Goal: Transaction & Acquisition: Purchase product/service

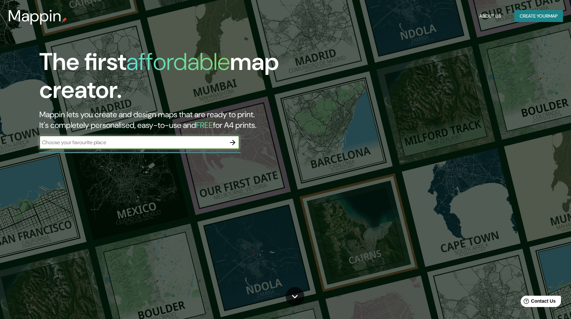
click at [133, 146] on input "text" at bounding box center [132, 143] width 187 height 8
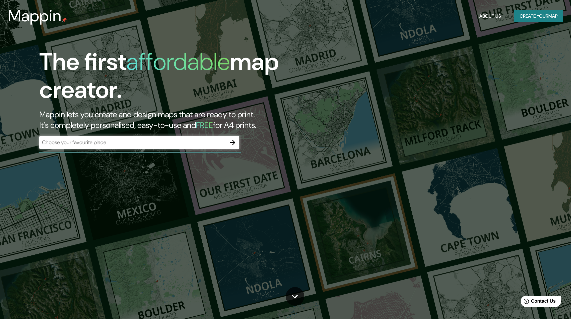
click at [386, 212] on div "The first affordable map creator. Mappin lets you create and design maps that a…" at bounding box center [285, 159] width 571 height 319
click at [178, 152] on div "The first affordable map creator. Mappin lets you create and design maps that a…" at bounding box center [182, 102] width 343 height 108
click at [183, 147] on div "​" at bounding box center [139, 142] width 200 height 13
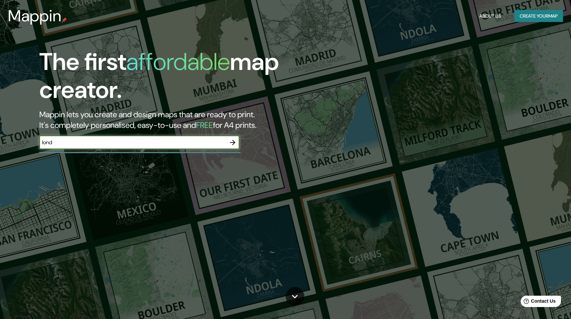
paste input "[GEOGRAPHIC_DATA]"
type input "[GEOGRAPHIC_DATA]"
click at [235, 143] on icon "button" at bounding box center [233, 143] width 8 height 8
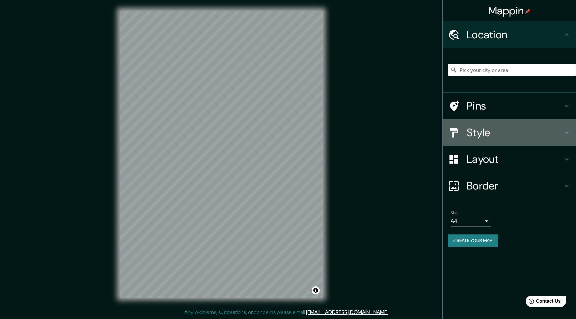
click at [515, 136] on h4 "Style" at bounding box center [515, 132] width 96 height 13
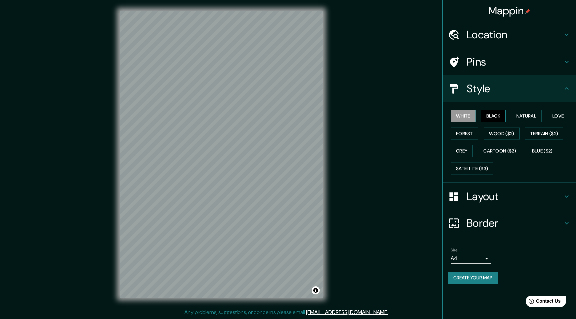
click at [494, 116] on button "Black" at bounding box center [493, 116] width 25 height 12
click at [523, 116] on button "Natural" at bounding box center [526, 116] width 31 height 12
click at [560, 115] on button "Love" at bounding box center [558, 116] width 22 height 12
click at [473, 136] on button "Forest" at bounding box center [465, 134] width 28 height 12
click at [495, 134] on button "Wood ($2)" at bounding box center [502, 134] width 36 height 12
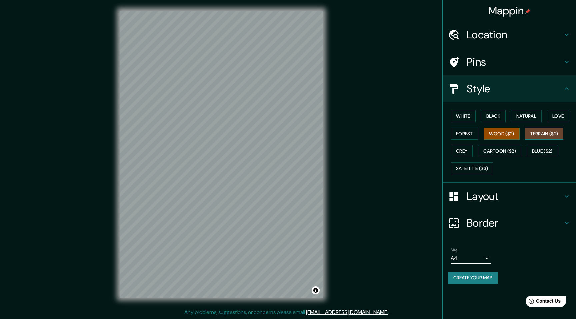
click at [544, 134] on button "Terrain ($2)" at bounding box center [544, 134] width 39 height 12
click at [459, 150] on button "Grey" at bounding box center [462, 151] width 22 height 12
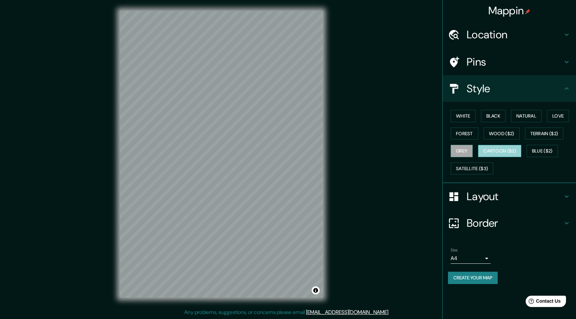
click at [496, 151] on button "Cartoon ($2)" at bounding box center [499, 151] width 43 height 12
click at [556, 152] on button "Blue ($2)" at bounding box center [542, 151] width 31 height 12
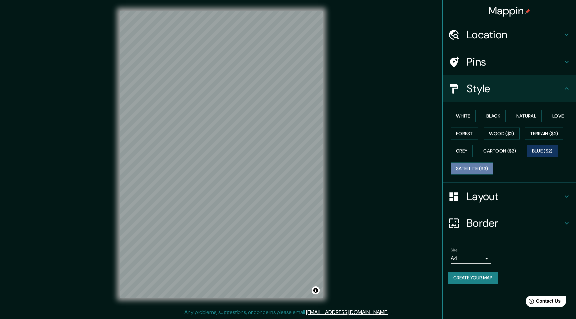
click at [470, 172] on button "Satellite ($3)" at bounding box center [472, 169] width 43 height 12
click at [465, 118] on button "White" at bounding box center [463, 116] width 25 height 12
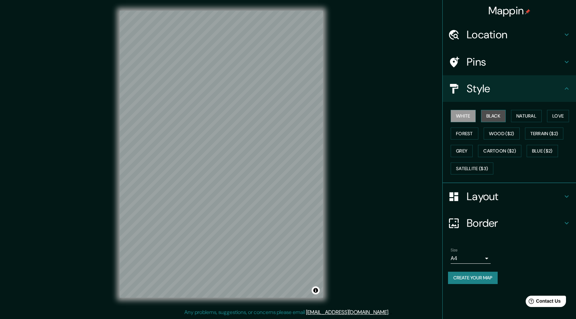
click at [499, 117] on button "Black" at bounding box center [493, 116] width 25 height 12
click at [513, 114] on button "Natural" at bounding box center [526, 116] width 31 height 12
click at [535, 113] on button "Natural" at bounding box center [526, 116] width 31 height 12
click at [564, 120] on button "Love" at bounding box center [558, 116] width 22 height 12
click at [467, 136] on button "Forest" at bounding box center [465, 134] width 28 height 12
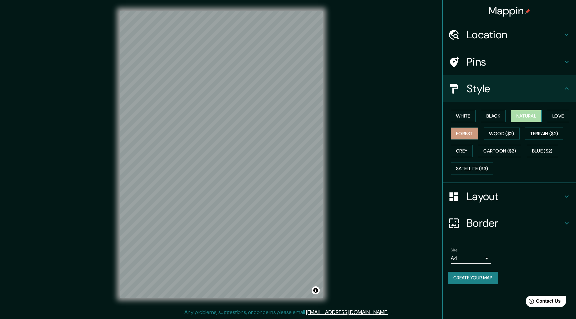
click at [533, 117] on button "Natural" at bounding box center [526, 116] width 31 height 12
click at [497, 119] on button "Black" at bounding box center [493, 116] width 25 height 12
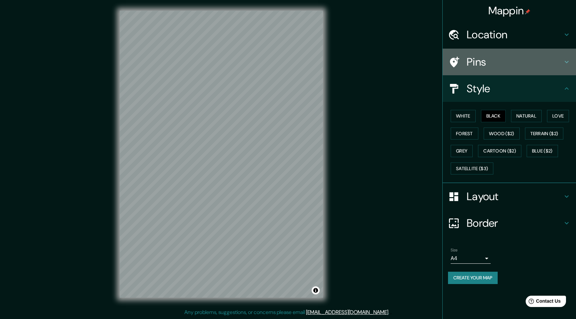
click at [491, 63] on h4 "Pins" at bounding box center [515, 61] width 96 height 13
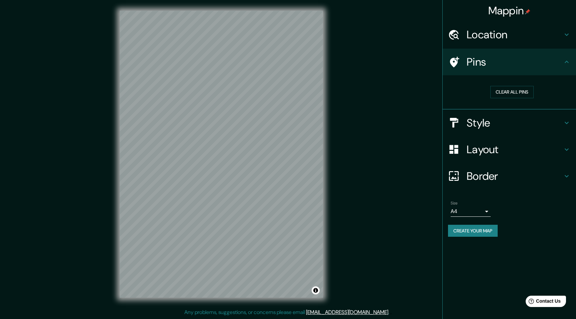
click at [517, 31] on h4 "Location" at bounding box center [515, 34] width 96 height 13
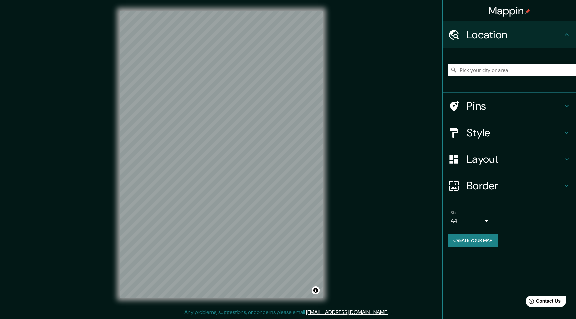
click at [498, 102] on h4 "Pins" at bounding box center [515, 105] width 96 height 13
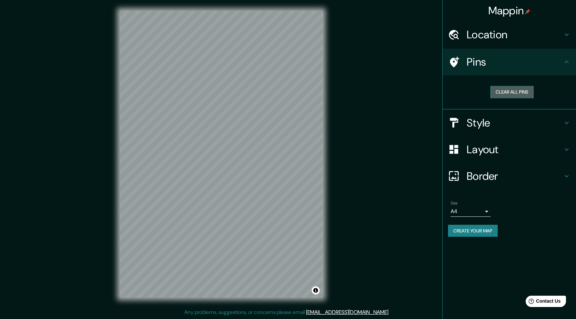
click at [513, 87] on button "Clear all pins" at bounding box center [511, 92] width 43 height 12
drag, startPoint x: 261, startPoint y: 223, endPoint x: 261, endPoint y: 233, distance: 9.7
click at [261, 234] on div at bounding box center [259, 231] width 5 height 5
click at [521, 87] on button "Clear all pins" at bounding box center [511, 92] width 43 height 12
click at [331, 239] on div "© Mapbox © OpenStreetMap Improve this map" at bounding box center [221, 154] width 225 height 309
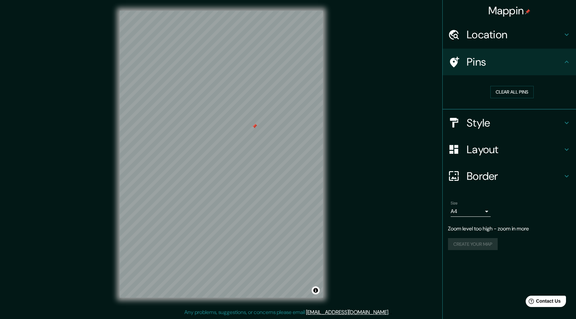
click at [88, 220] on div "Mappin Location Pins Clear all pins Style Layout Border Choose a border. Hint :…" at bounding box center [288, 159] width 576 height 319
click at [475, 118] on h4 "Style" at bounding box center [515, 122] width 96 height 13
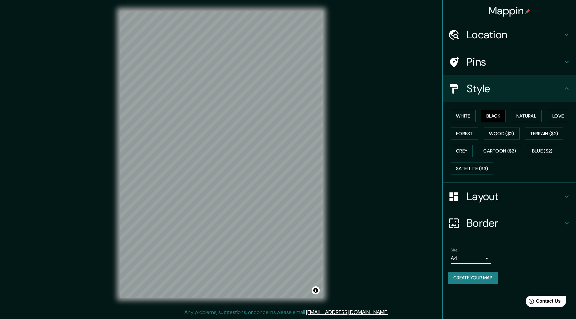
click at [562, 107] on div "White Black Natural Love Forest Wood ($2) Terrain ($2) Grey Cartoon ($2) Blue (…" at bounding box center [512, 142] width 128 height 70
click at [558, 121] on button "Love" at bounding box center [558, 116] width 22 height 12
click at [462, 133] on button "Forest" at bounding box center [465, 134] width 28 height 12
click at [464, 146] on button "Grey" at bounding box center [462, 151] width 22 height 12
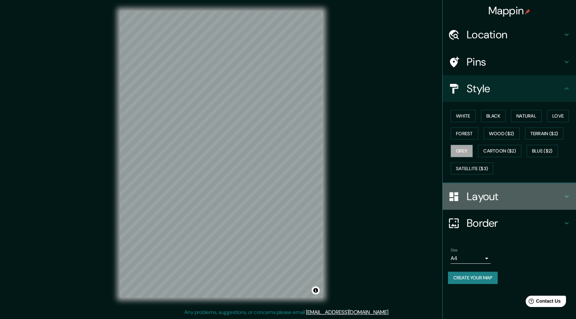
click at [485, 203] on h4 "Layout" at bounding box center [515, 196] width 96 height 13
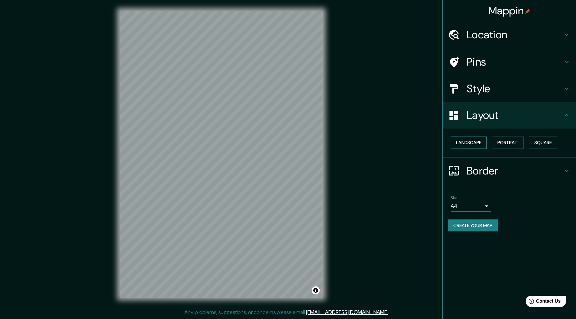
drag, startPoint x: 471, startPoint y: 143, endPoint x: 475, endPoint y: 143, distance: 4.0
click at [471, 143] on button "Landscape" at bounding box center [469, 143] width 36 height 12
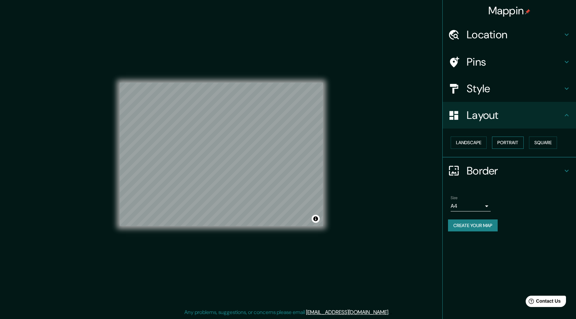
click at [502, 139] on button "Portrait" at bounding box center [508, 143] width 32 height 12
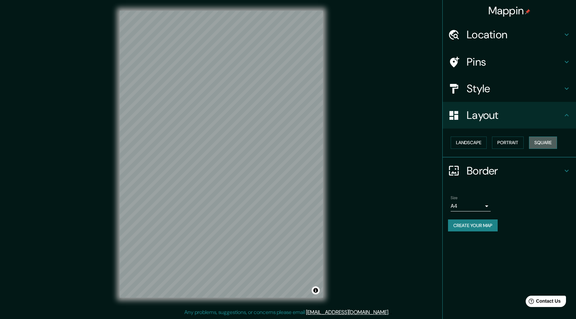
click at [539, 142] on button "Square" at bounding box center [543, 143] width 28 height 12
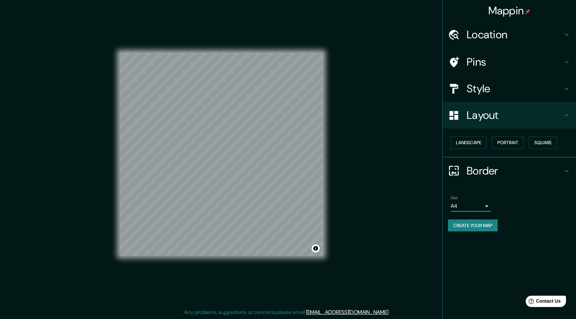
click at [492, 145] on div "Landscape [GEOGRAPHIC_DATA]" at bounding box center [512, 143] width 128 height 18
drag, startPoint x: 505, startPoint y: 140, endPoint x: 481, endPoint y: 145, distance: 24.7
click at [505, 140] on button "Portrait" at bounding box center [508, 143] width 32 height 12
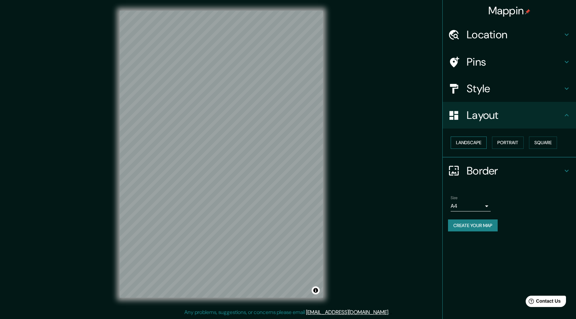
click at [476, 145] on button "Landscape" at bounding box center [469, 143] width 36 height 12
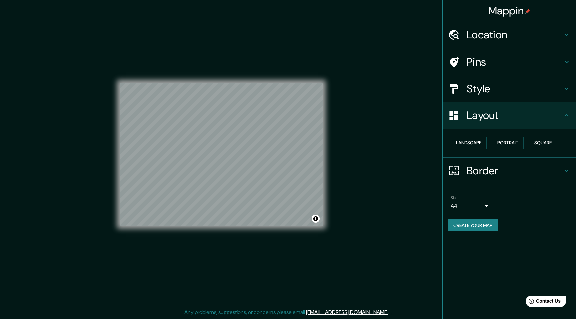
click at [503, 136] on div "Landscape [GEOGRAPHIC_DATA]" at bounding box center [512, 143] width 128 height 18
click at [503, 138] on button "Portrait" at bounding box center [508, 143] width 32 height 12
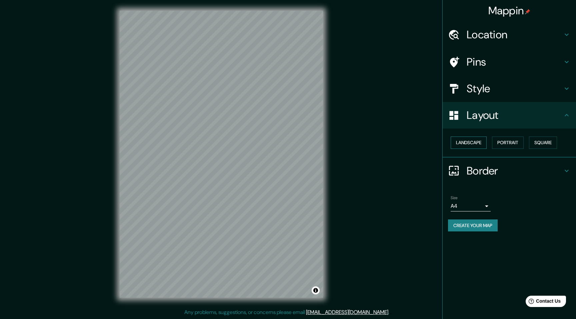
click at [456, 146] on button "Landscape" at bounding box center [469, 143] width 36 height 12
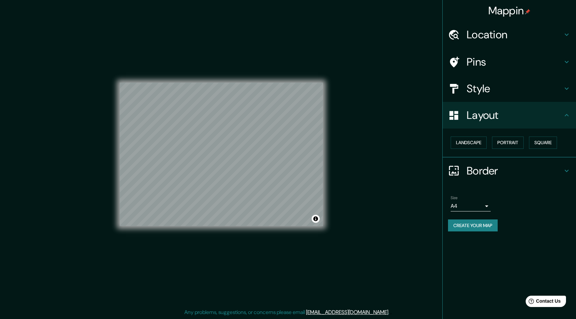
click at [517, 181] on div "Border" at bounding box center [509, 171] width 133 height 27
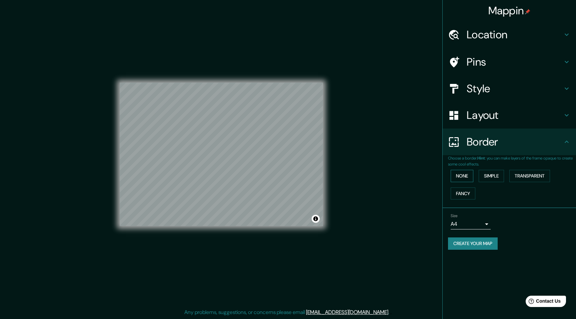
click at [461, 179] on button "None" at bounding box center [462, 176] width 23 height 12
click at [499, 178] on button "Simple" at bounding box center [491, 176] width 25 height 12
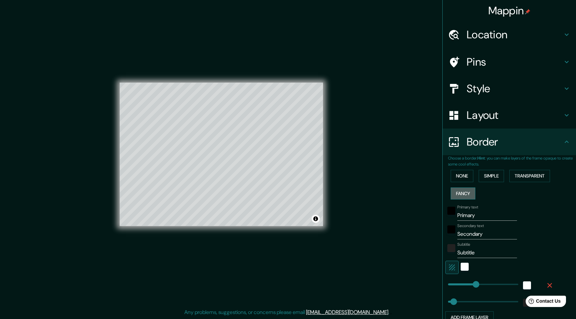
click at [458, 195] on button "Fancy" at bounding box center [463, 194] width 25 height 12
click at [521, 177] on button "Transparent" at bounding box center [529, 176] width 41 height 12
click at [451, 172] on button "None" at bounding box center [462, 176] width 23 height 12
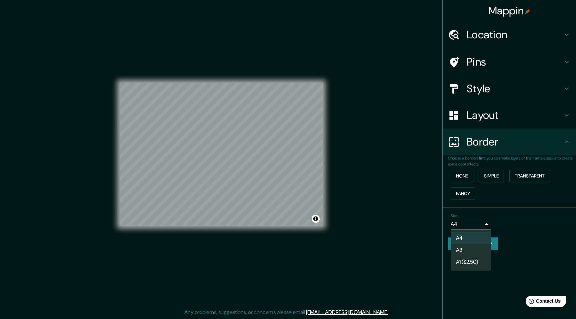
click at [470, 226] on body "Mappin Location Pins Style Layout Border Choose a border. Hint : you can make l…" at bounding box center [288, 159] width 576 height 319
click at [476, 250] on li "A3" at bounding box center [471, 250] width 40 height 12
type input "a4"
click at [208, 68] on div "© Mapbox © OpenStreetMap Improve this map" at bounding box center [221, 154] width 203 height 287
click at [337, 141] on div "Mappin Location Pins Style Layout Border Choose a border. Hint : you can make l…" at bounding box center [288, 159] width 576 height 319
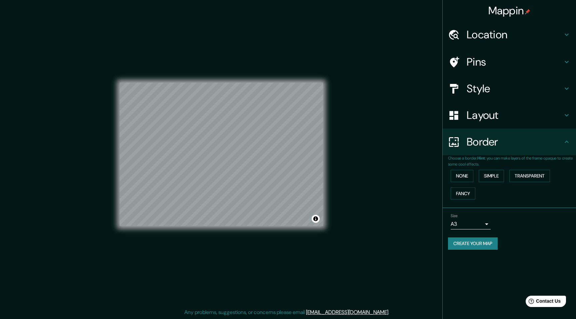
click at [145, 79] on div "© Mapbox © OpenStreetMap Improve this map" at bounding box center [221, 154] width 203 height 287
click at [478, 139] on h4 "Border" at bounding box center [515, 141] width 96 height 13
click at [493, 109] on h4 "Layout" at bounding box center [515, 115] width 96 height 13
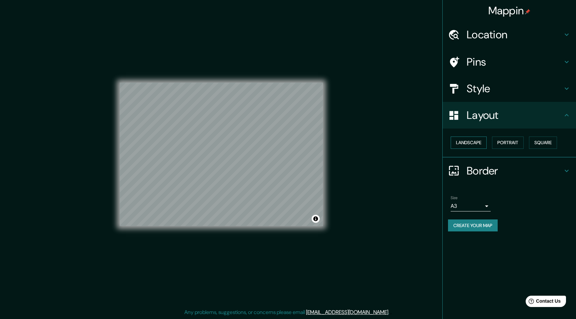
click at [473, 141] on button "Landscape" at bounding box center [469, 143] width 36 height 12
click at [504, 135] on div "Landscape [GEOGRAPHIC_DATA]" at bounding box center [512, 143] width 128 height 18
click at [509, 141] on button "Portrait" at bounding box center [508, 143] width 32 height 12
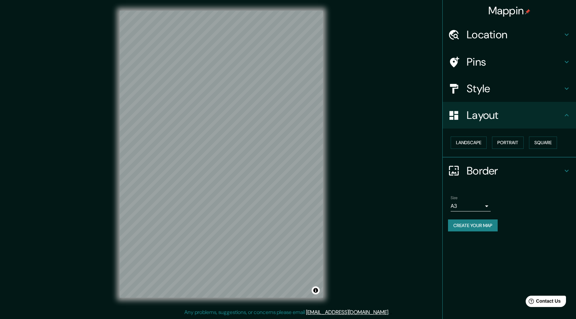
click at [493, 85] on h4 "Style" at bounding box center [515, 88] width 96 height 13
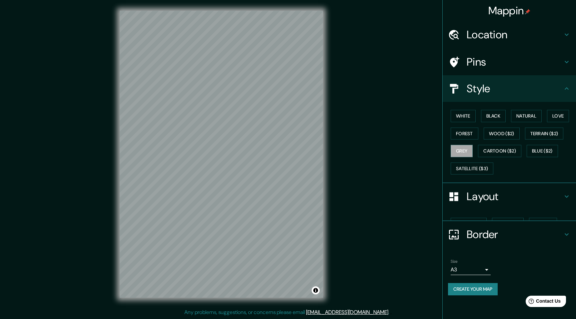
click at [493, 73] on div "Pins" at bounding box center [509, 62] width 133 height 27
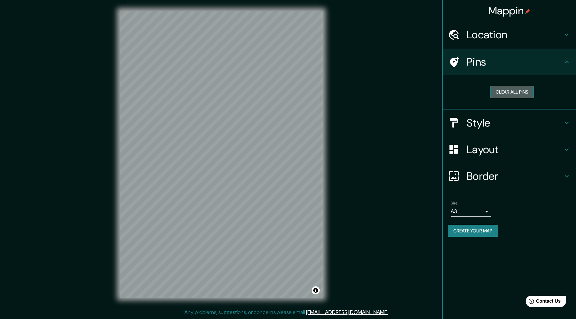
click at [494, 87] on button "Clear all pins" at bounding box center [511, 92] width 43 height 12
click at [487, 47] on div "Location" at bounding box center [509, 34] width 133 height 27
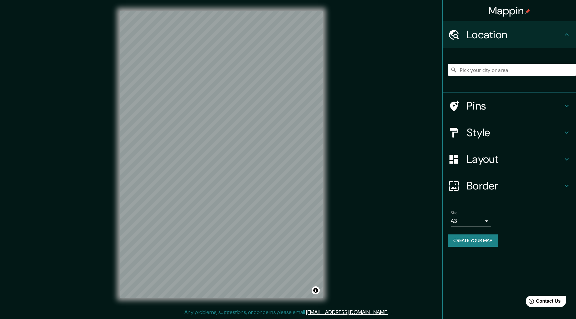
click at [492, 71] on input "Pick your city or area" at bounding box center [512, 70] width 128 height 12
type input "ㅣ"
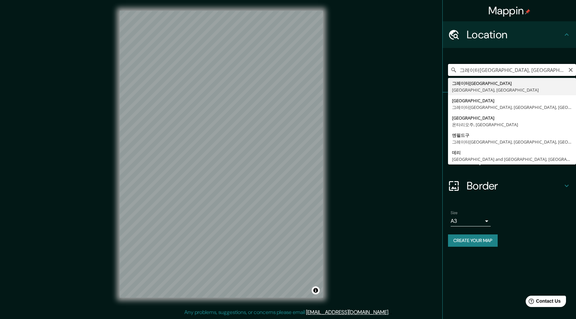
click at [479, 66] on input "그레이터[GEOGRAPHIC_DATA], [GEOGRAPHIC_DATA], [GEOGRAPHIC_DATA]" at bounding box center [512, 70] width 128 height 12
click at [374, 161] on div "Mappin Location [GEOGRAPHIC_DATA][GEOGRAPHIC_DATA], [GEOGRAPHIC_DATA], [GEOGRAP…" at bounding box center [288, 159] width 576 height 319
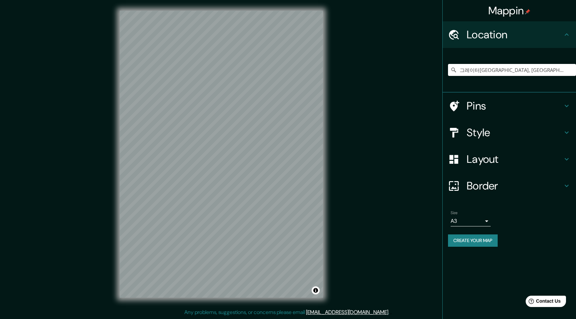
click at [71, 45] on div "Mappin Location [GEOGRAPHIC_DATA][GEOGRAPHIC_DATA], [GEOGRAPHIC_DATA], [GEOGRAP…" at bounding box center [288, 159] width 576 height 319
click at [64, 35] on div "Mappin Location [GEOGRAPHIC_DATA][GEOGRAPHIC_DATA], [GEOGRAPHIC_DATA], [GEOGRAP…" at bounding box center [288, 159] width 576 height 319
drag, startPoint x: 518, startPoint y: 125, endPoint x: 516, endPoint y: 128, distance: 3.6
click at [518, 125] on div "Style" at bounding box center [509, 132] width 133 height 27
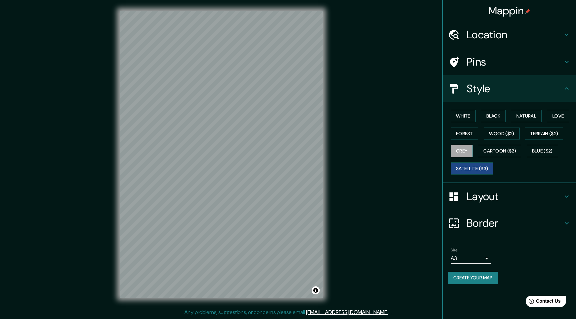
click at [486, 169] on button "Satellite ($3)" at bounding box center [472, 169] width 43 height 12
click at [555, 146] on button "Blue ($2)" at bounding box center [542, 151] width 31 height 12
click at [377, 105] on div "Mappin Location [GEOGRAPHIC_DATA][GEOGRAPHIC_DATA], [GEOGRAPHIC_DATA], [GEOGRAP…" at bounding box center [288, 159] width 576 height 319
click at [325, 70] on div "© Mapbox © OpenStreetMap Improve this map" at bounding box center [221, 154] width 225 height 309
click at [348, 65] on div "Mappin Location [GEOGRAPHIC_DATA][GEOGRAPHIC_DATA], [GEOGRAPHIC_DATA], [GEOGRAP…" at bounding box center [288, 159] width 576 height 319
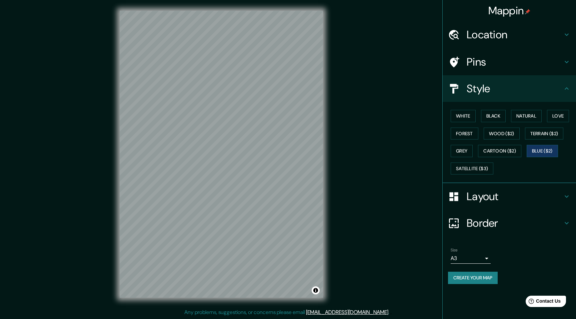
click at [342, 93] on div "Mappin Location [GEOGRAPHIC_DATA][GEOGRAPHIC_DATA], [GEOGRAPHIC_DATA], [GEOGRAP…" at bounding box center [288, 159] width 576 height 319
click at [338, 64] on div "Mappin Location [GEOGRAPHIC_DATA][GEOGRAPHIC_DATA], [GEOGRAPHIC_DATA], [GEOGRAP…" at bounding box center [288, 159] width 576 height 319
click at [325, 84] on div "© Mapbox © OpenStreetMap Improve this map" at bounding box center [221, 154] width 225 height 309
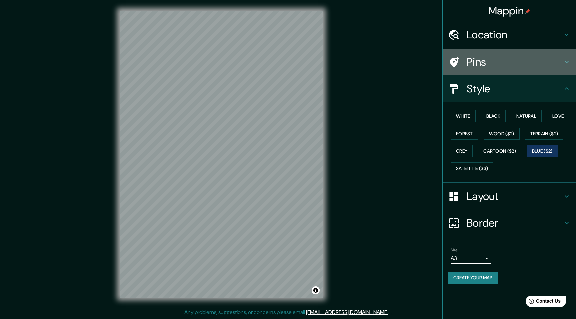
click at [553, 57] on h4 "Pins" at bounding box center [515, 61] width 96 height 13
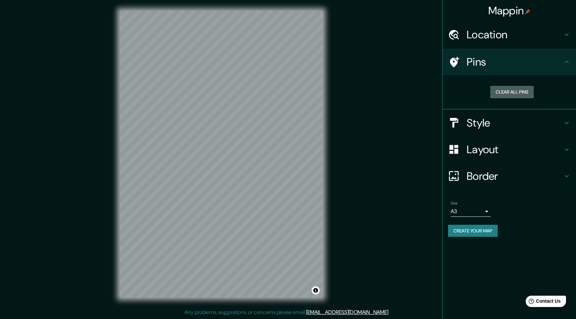
click at [516, 93] on button "Clear all pins" at bounding box center [511, 92] width 43 height 12
click at [508, 112] on div "Style" at bounding box center [509, 123] width 133 height 27
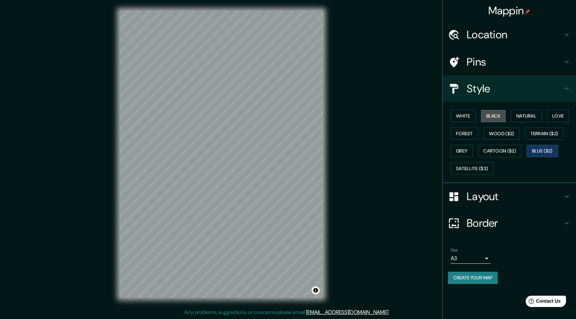
click at [492, 112] on button "Black" at bounding box center [493, 116] width 25 height 12
click at [498, 122] on button "Black" at bounding box center [493, 116] width 25 height 12
click at [519, 120] on button "Natural" at bounding box center [526, 116] width 31 height 12
click at [566, 117] on button "Love" at bounding box center [558, 116] width 22 height 12
click at [472, 137] on button "Forest" at bounding box center [465, 134] width 28 height 12
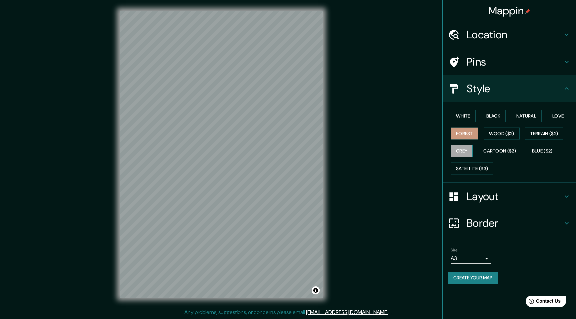
click at [472, 153] on button "Grey" at bounding box center [462, 151] width 22 height 12
click at [475, 136] on button "Forest" at bounding box center [465, 134] width 28 height 12
click at [331, 103] on div "© Mapbox © OpenStreetMap Improve this map" at bounding box center [221, 154] width 225 height 309
click at [508, 42] on div "Location" at bounding box center [509, 34] width 133 height 27
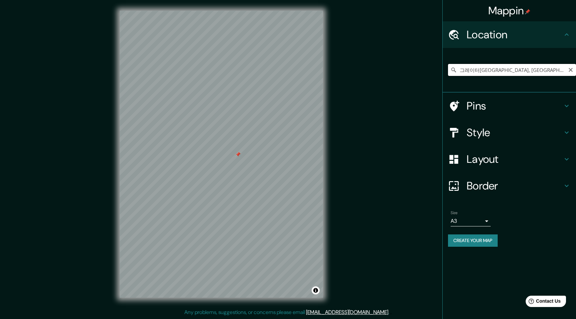
click at [479, 68] on input "그레이터[GEOGRAPHIC_DATA], [GEOGRAPHIC_DATA], [GEOGRAPHIC_DATA]" at bounding box center [512, 70] width 128 height 12
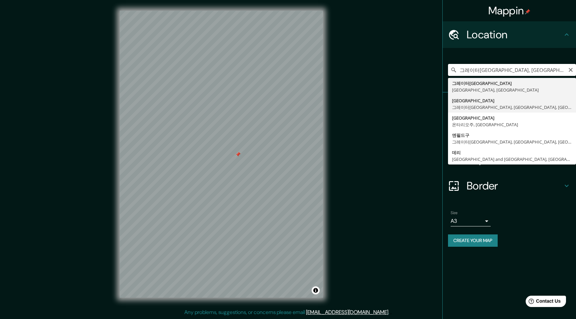
type input "[GEOGRAPHIC_DATA], [GEOGRAPHIC_DATA], [GEOGRAPHIC_DATA], [GEOGRAPHIC_DATA]"
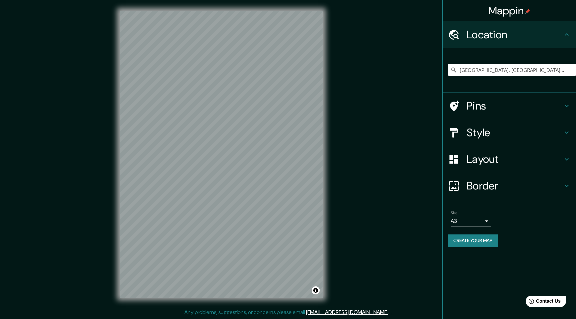
click at [508, 106] on h4 "Pins" at bounding box center [515, 105] width 96 height 13
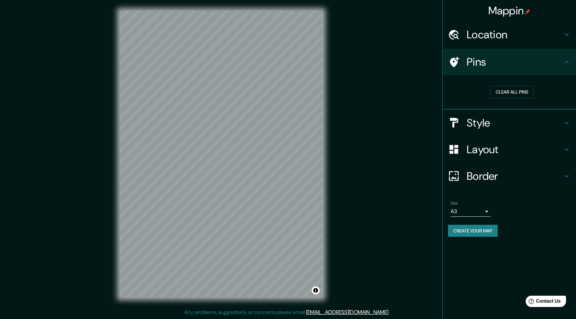
click at [484, 127] on h4 "Style" at bounding box center [515, 122] width 96 height 13
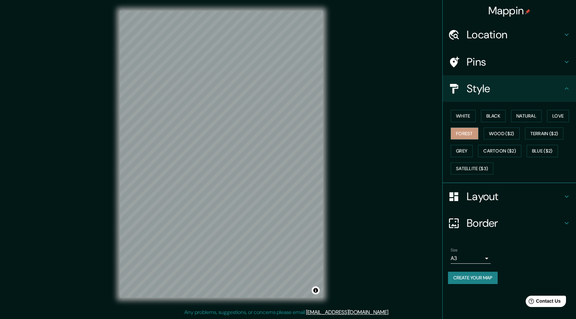
click at [507, 64] on h4 "Pins" at bounding box center [515, 61] width 96 height 13
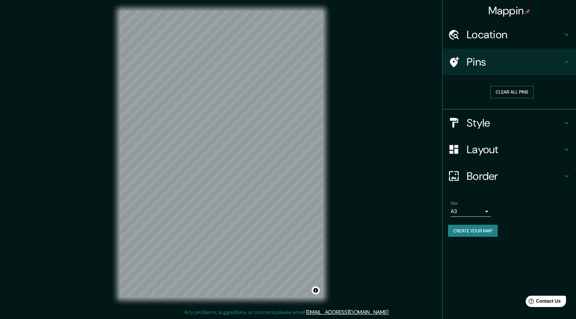
click at [503, 89] on button "Clear all pins" at bounding box center [511, 92] width 43 height 12
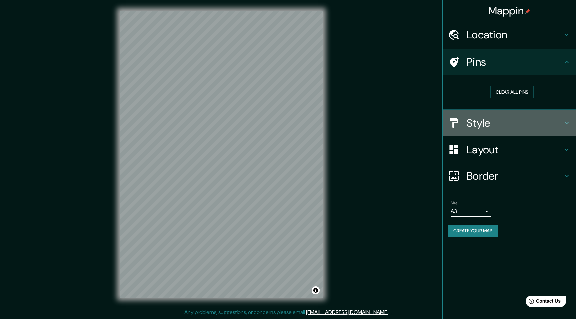
click at [484, 121] on h4 "Style" at bounding box center [515, 122] width 96 height 13
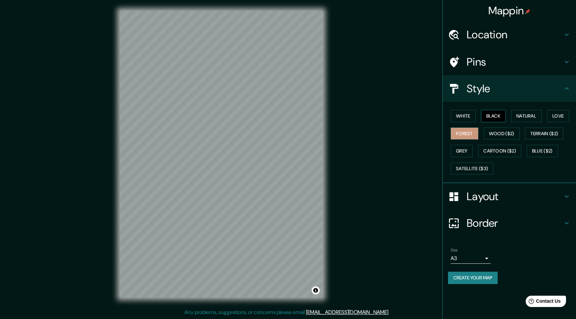
click at [492, 117] on button "Black" at bounding box center [493, 116] width 25 height 12
click at [472, 119] on button "White" at bounding box center [463, 116] width 25 height 12
click at [527, 112] on button "Natural" at bounding box center [526, 116] width 31 height 12
click at [567, 110] on button "Love" at bounding box center [558, 116] width 22 height 12
click at [463, 139] on button "Forest" at bounding box center [465, 134] width 28 height 12
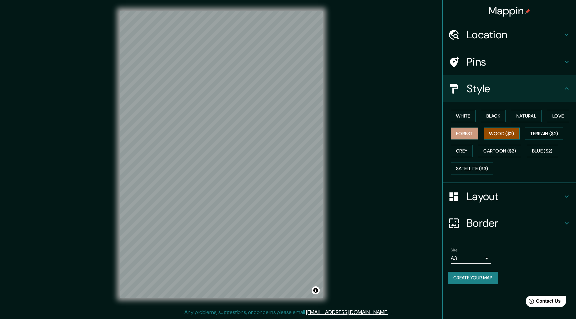
click at [513, 131] on button "Wood ($2)" at bounding box center [502, 134] width 36 height 12
click at [560, 128] on button "Terrain ($2)" at bounding box center [544, 134] width 39 height 12
click at [508, 133] on button "Wood ($2)" at bounding box center [502, 134] width 36 height 12
click at [469, 157] on button "Grey" at bounding box center [462, 151] width 22 height 12
click at [478, 135] on button "Forest" at bounding box center [465, 134] width 28 height 12
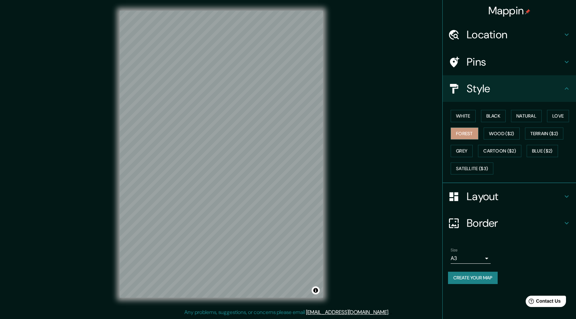
click at [469, 144] on div "White Black Natural Love Forest Wood ($2) Terrain ($2) Grey Cartoon ($2) Blue (…" at bounding box center [512, 142] width 128 height 70
click at [472, 149] on button "Grey" at bounding box center [462, 151] width 22 height 12
drag, startPoint x: 504, startPoint y: 146, endPoint x: 536, endPoint y: 148, distance: 31.7
click at [504, 146] on button "Cartoon ($2)" at bounding box center [499, 151] width 43 height 12
click at [551, 150] on button "Blue ($2)" at bounding box center [542, 151] width 31 height 12
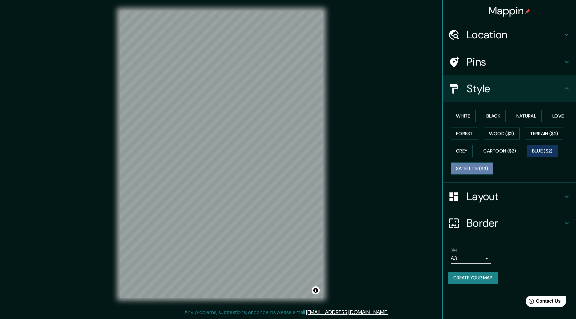
click at [482, 167] on button "Satellite ($3)" at bounding box center [472, 169] width 43 height 12
click at [479, 161] on div "White Black Natural Love Forest Wood ($2) Terrain ($2) Grey Cartoon ($2) Blue (…" at bounding box center [512, 142] width 128 height 70
click at [471, 155] on button "Grey" at bounding box center [462, 151] width 22 height 12
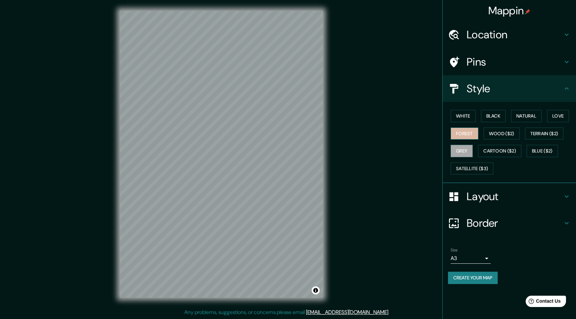
click at [468, 136] on button "Forest" at bounding box center [465, 134] width 28 height 12
click at [499, 121] on button "Black" at bounding box center [493, 116] width 25 height 12
click at [513, 114] on button "Natural" at bounding box center [526, 116] width 31 height 12
click at [495, 122] on div "White Black Natural Love Forest Wood ($2) Terrain ($2) Grey Cartoon ($2) Blue (…" at bounding box center [512, 142] width 128 height 70
click at [495, 115] on button "Black" at bounding box center [493, 116] width 25 height 12
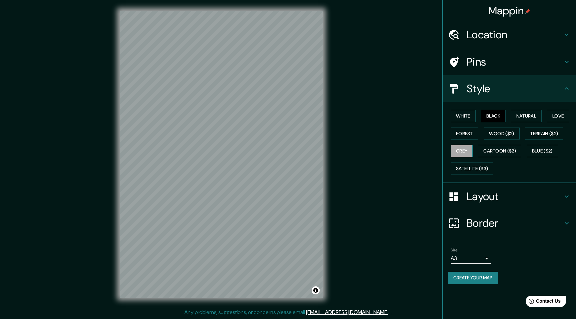
click at [457, 151] on button "Grey" at bounding box center [462, 151] width 22 height 12
click at [472, 132] on button "Forest" at bounding box center [465, 134] width 28 height 12
